Goal: Information Seeking & Learning: Check status

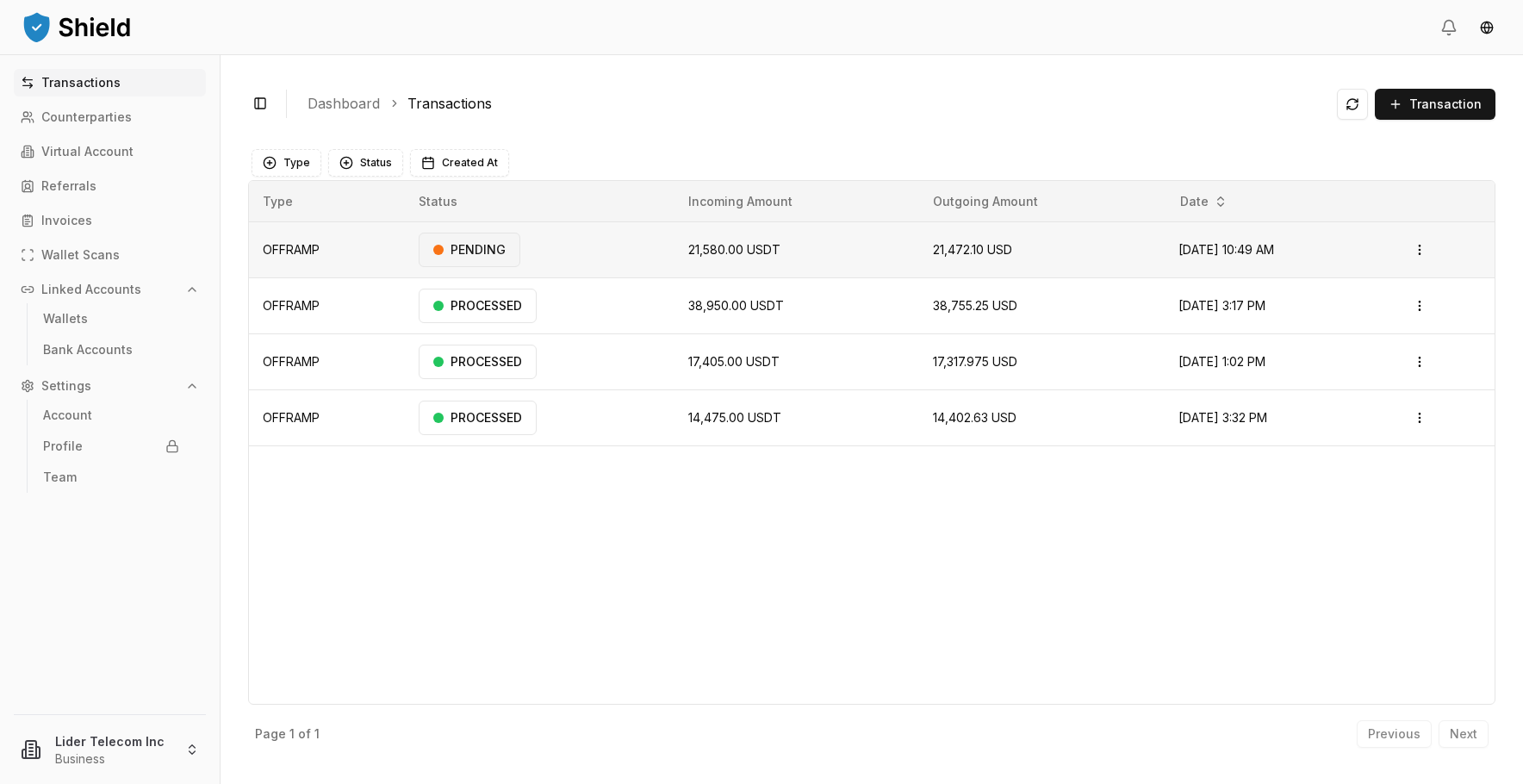
click at [472, 248] on div "PENDING" at bounding box center [469, 250] width 102 height 35
click at [439, 241] on div "RECEIVED" at bounding box center [470, 250] width 105 height 35
